Goal: Information Seeking & Learning: Learn about a topic

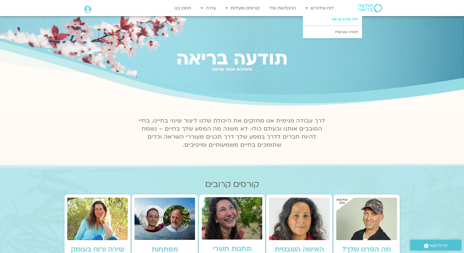
click at [340, 20] on link "לוח שידורים יומי" at bounding box center [332, 19] width 59 height 12
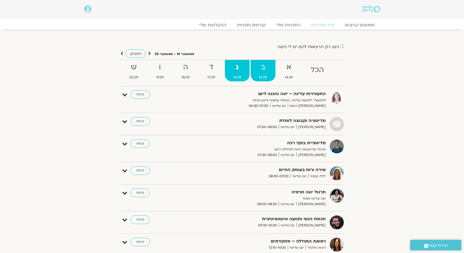
click at [265, 65] on strong "ב" at bounding box center [263, 67] width 25 height 12
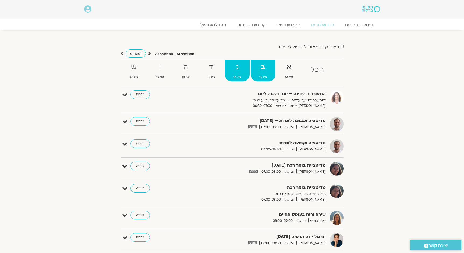
click at [238, 60] on link "ג 16.09" at bounding box center [237, 71] width 25 height 22
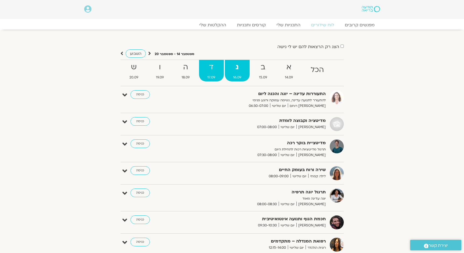
click at [207, 63] on strong "ד" at bounding box center [211, 67] width 24 height 12
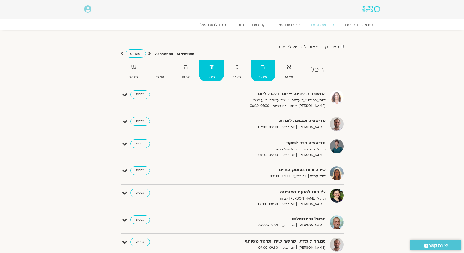
click at [270, 69] on strong "ב" at bounding box center [263, 67] width 25 height 12
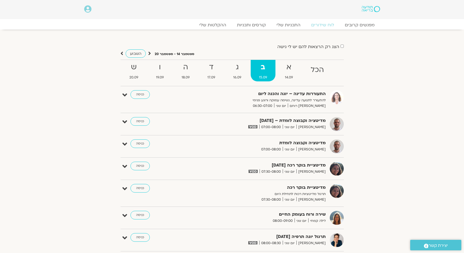
click at [370, 9] on img at bounding box center [371, 9] width 18 height 6
